Goal: Share content: Share content

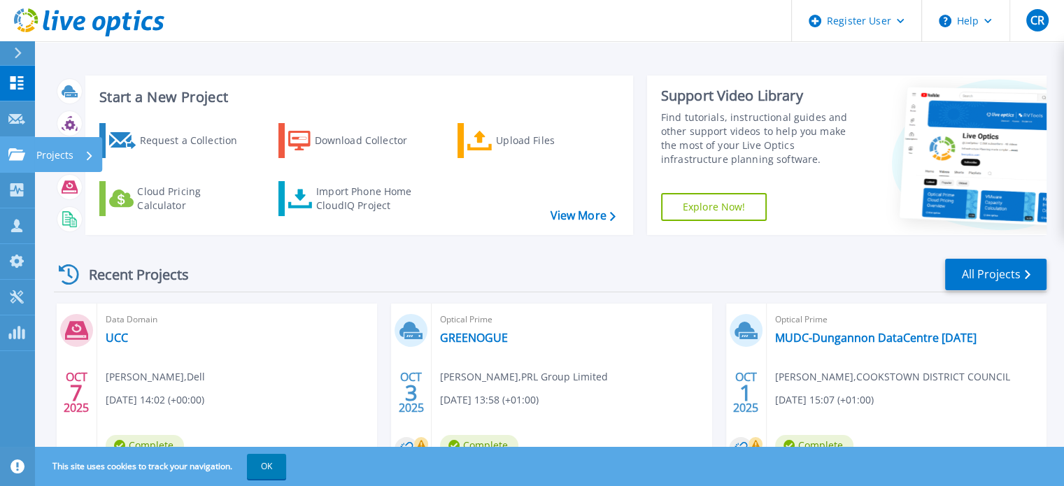
click at [27, 155] on link "Projects Projects" at bounding box center [17, 155] width 35 height 36
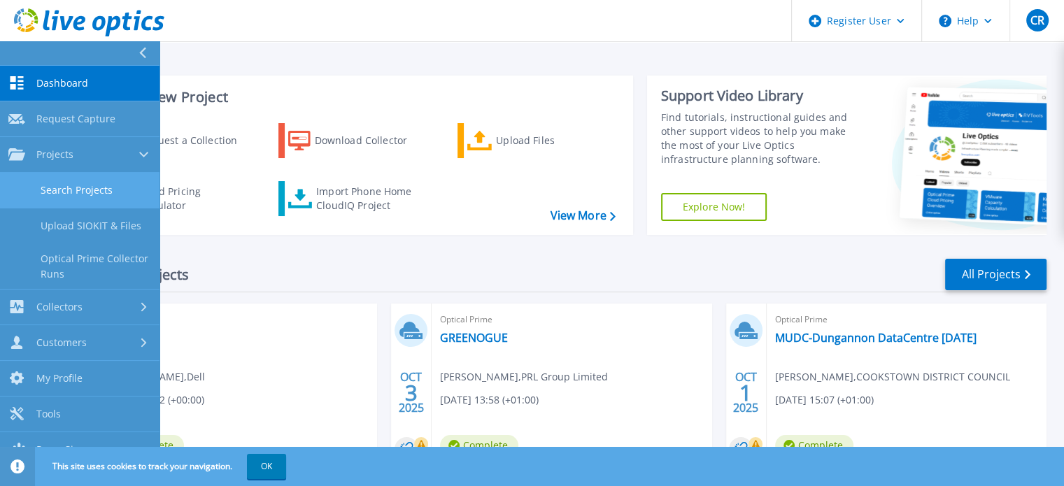
click at [53, 195] on link "Search Projects" at bounding box center [80, 191] width 160 height 36
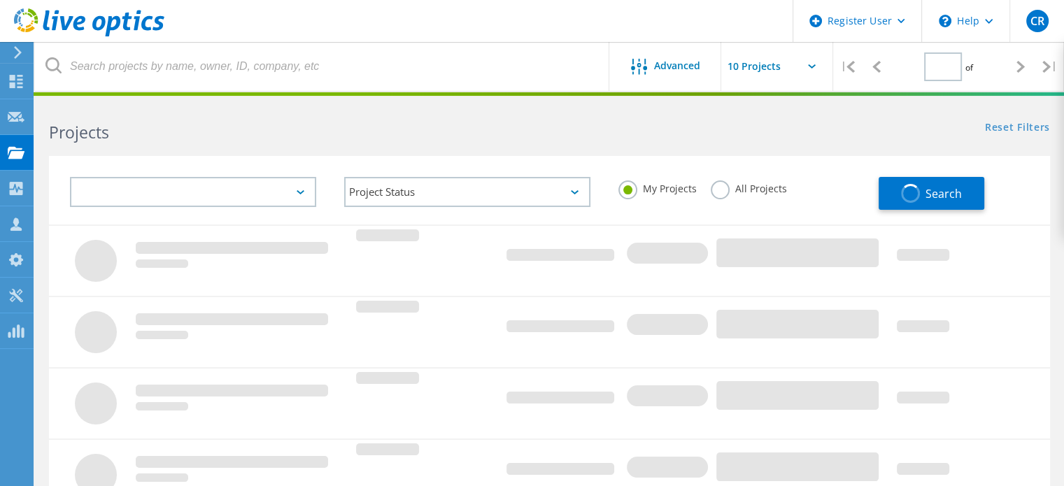
type input "1"
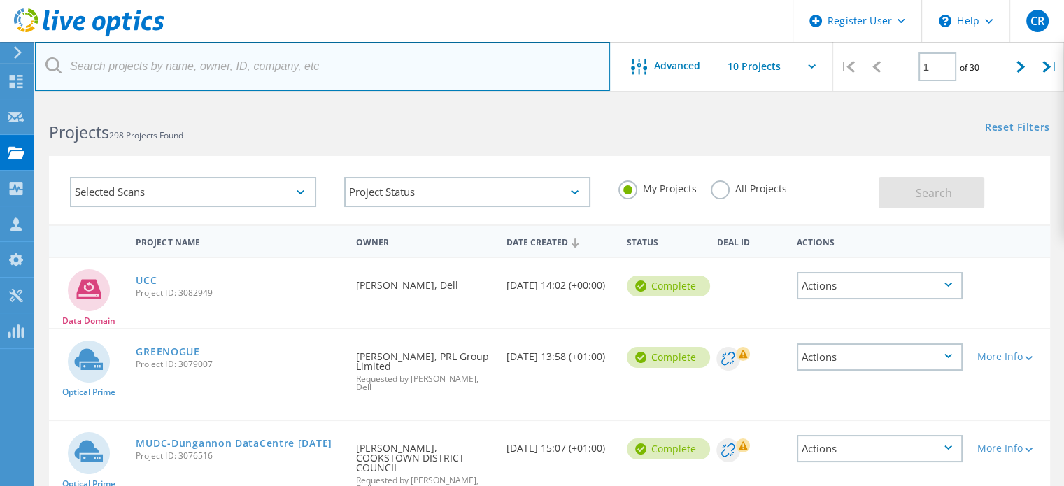
click at [260, 67] on input "text" at bounding box center [322, 66] width 575 height 49
paste input "3085328"
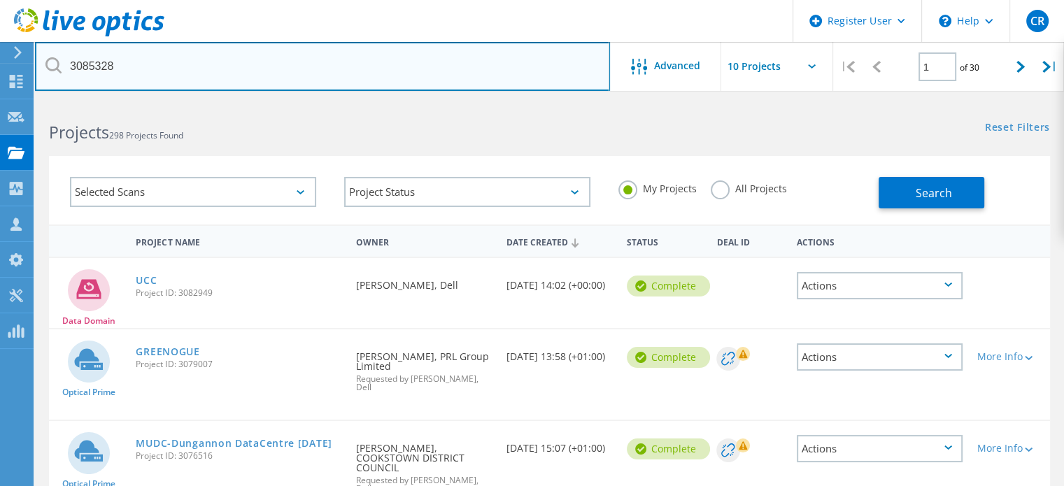
type input "3085328"
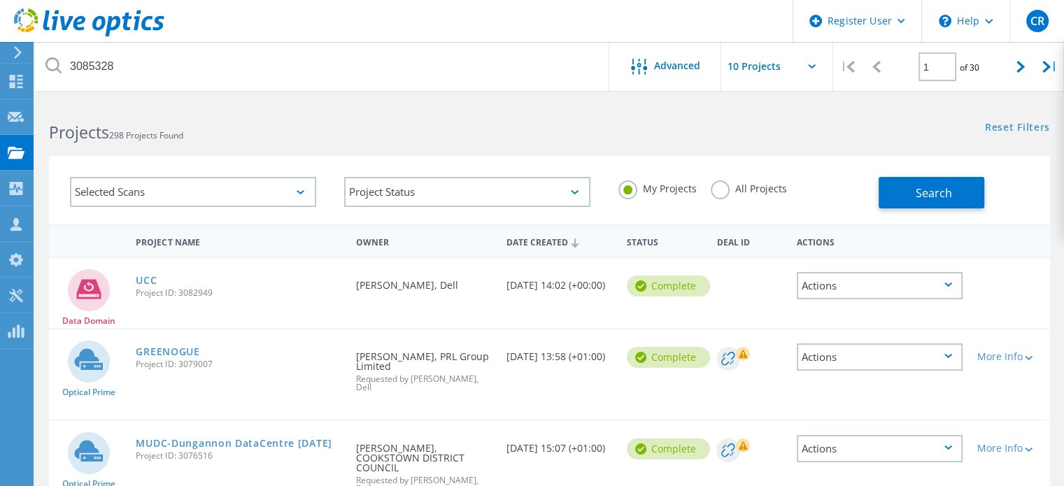
click at [717, 188] on label "All Projects" at bounding box center [749, 187] width 76 height 13
click at [0, 0] on input "All Projects" at bounding box center [0, 0] width 0 height 0
click at [933, 190] on span "Search" at bounding box center [934, 192] width 36 height 15
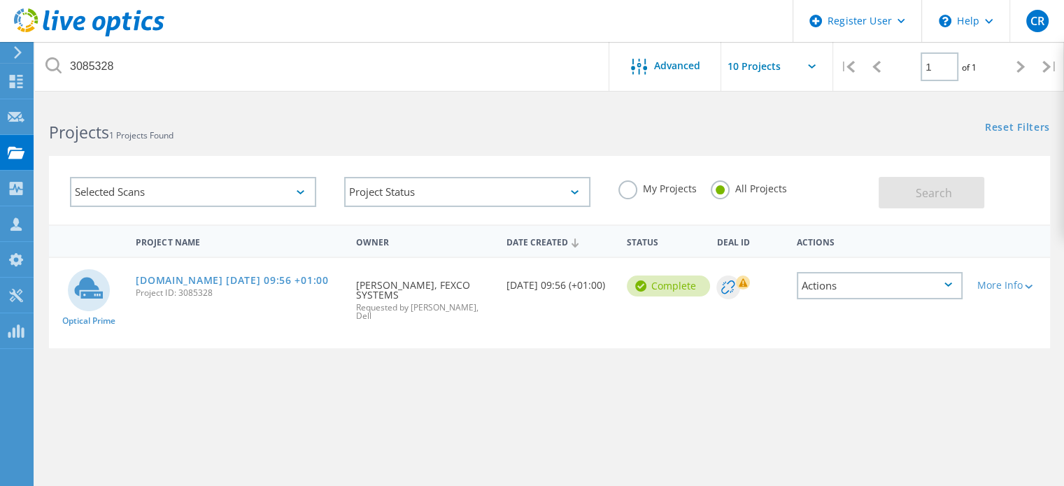
click at [837, 282] on div "Actions" at bounding box center [880, 285] width 167 height 27
click at [847, 295] on div "Share" at bounding box center [880, 297] width 164 height 22
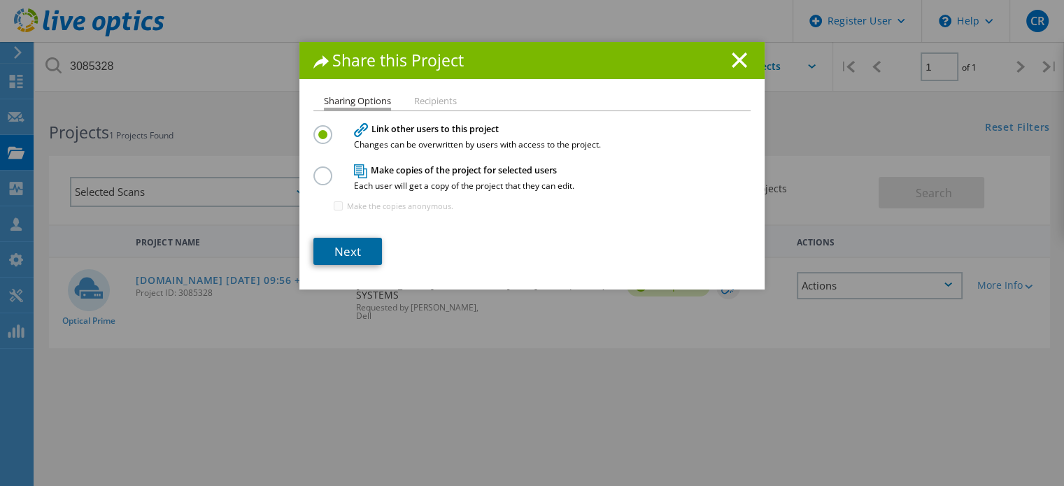
click at [337, 245] on link "Next" at bounding box center [347, 251] width 69 height 27
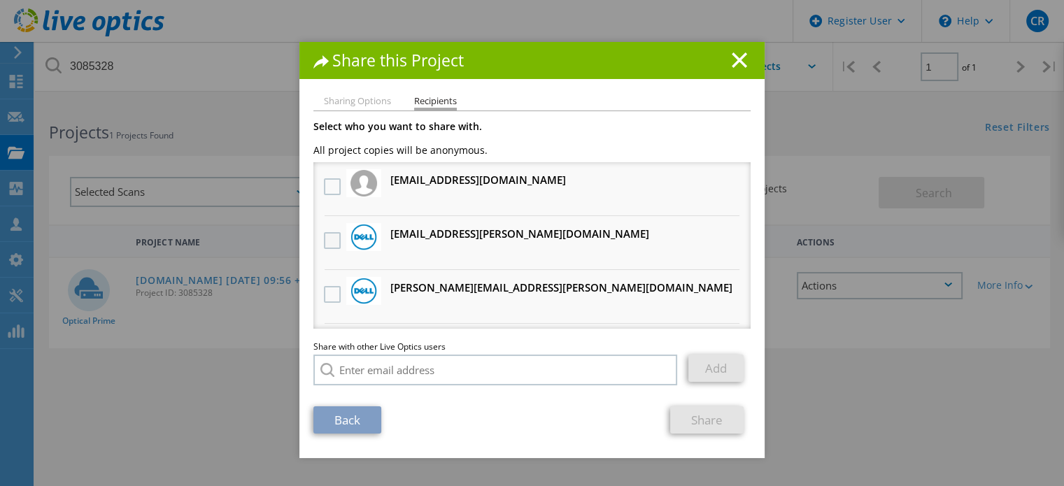
click at [325, 237] on label at bounding box center [334, 240] width 20 height 17
click at [0, 0] on input "checkbox" at bounding box center [0, 0] width 0 height 0
click at [674, 423] on link "Share" at bounding box center [706, 419] width 73 height 27
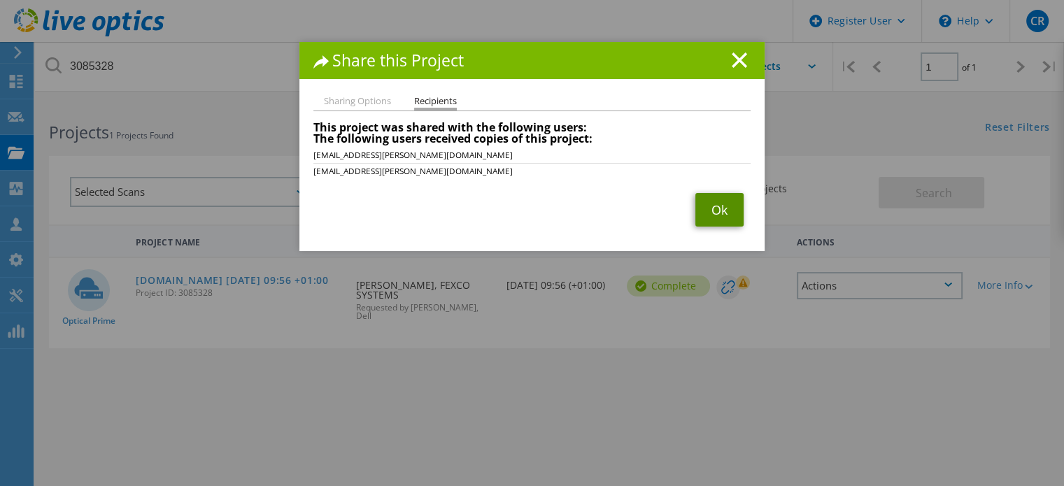
click at [716, 209] on link "Ok" at bounding box center [719, 210] width 48 height 34
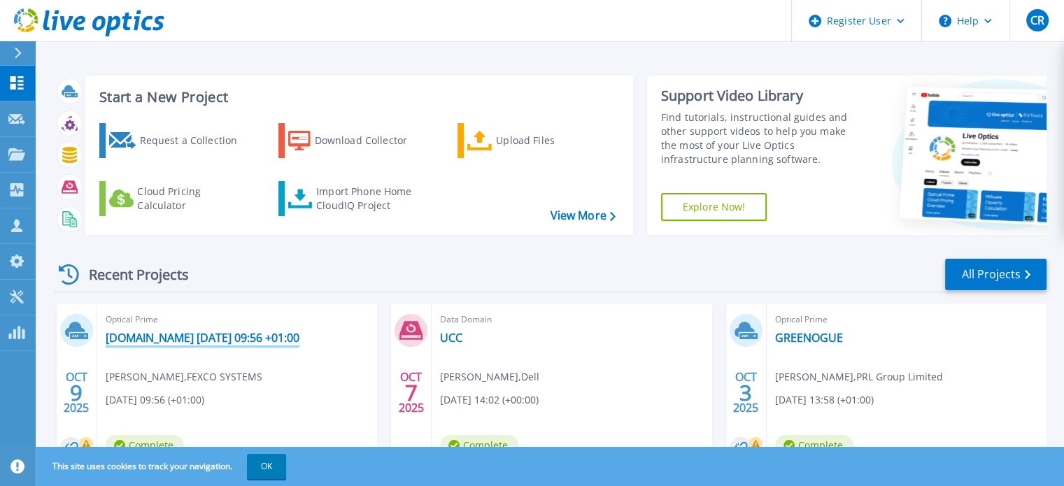
click at [197, 338] on link "[DOMAIN_NAME] [DATE] 09:56 +01:00" at bounding box center [203, 338] width 194 height 14
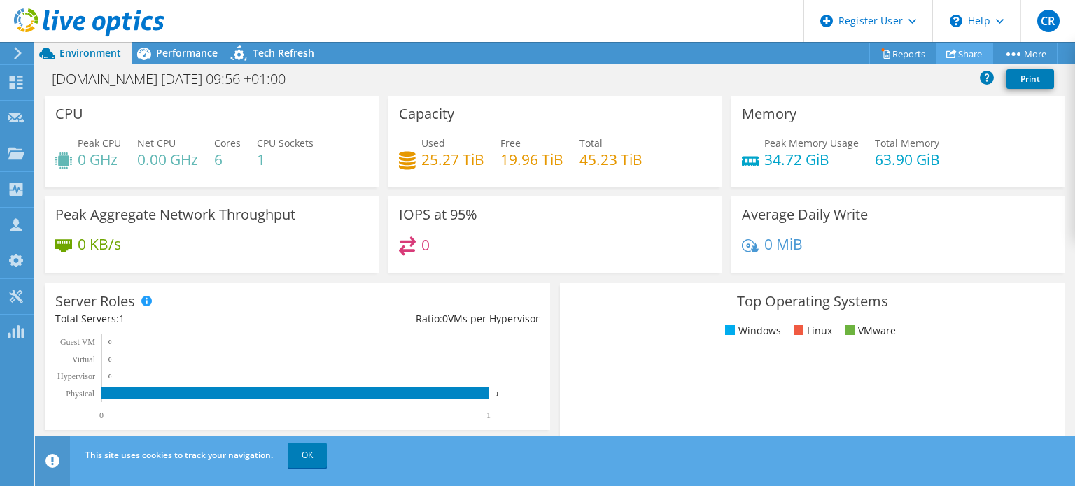
click at [974, 52] on link "Share" at bounding box center [963, 54] width 57 height 22
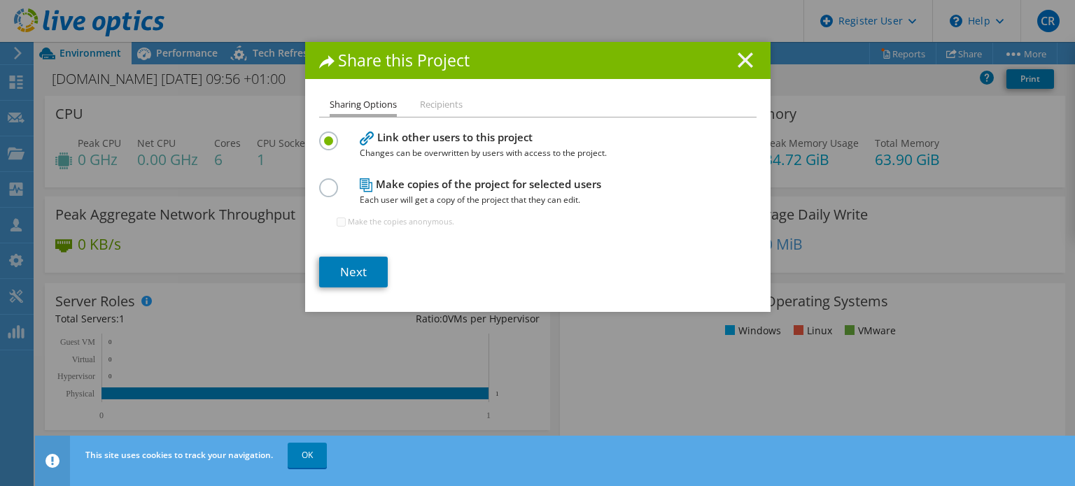
click at [738, 61] on line at bounding box center [745, 60] width 14 height 14
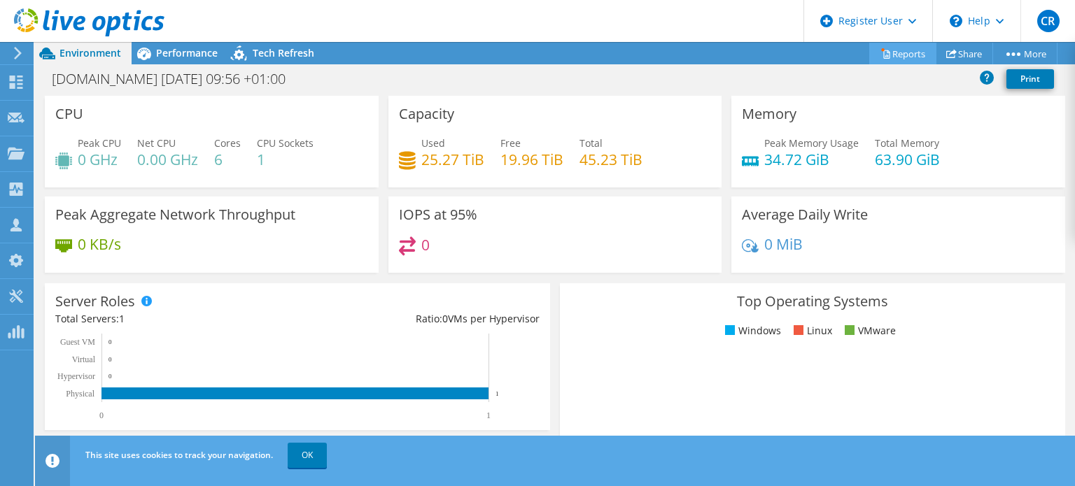
click at [898, 59] on link "Reports" at bounding box center [902, 54] width 67 height 22
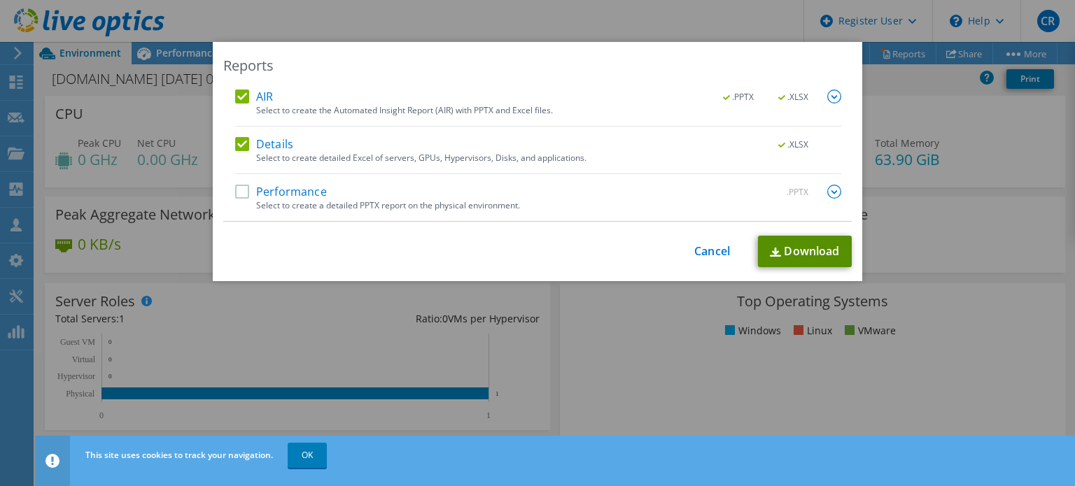
click at [832, 246] on link "Download" at bounding box center [805, 251] width 94 height 31
